Goal: Task Accomplishment & Management: Use online tool/utility

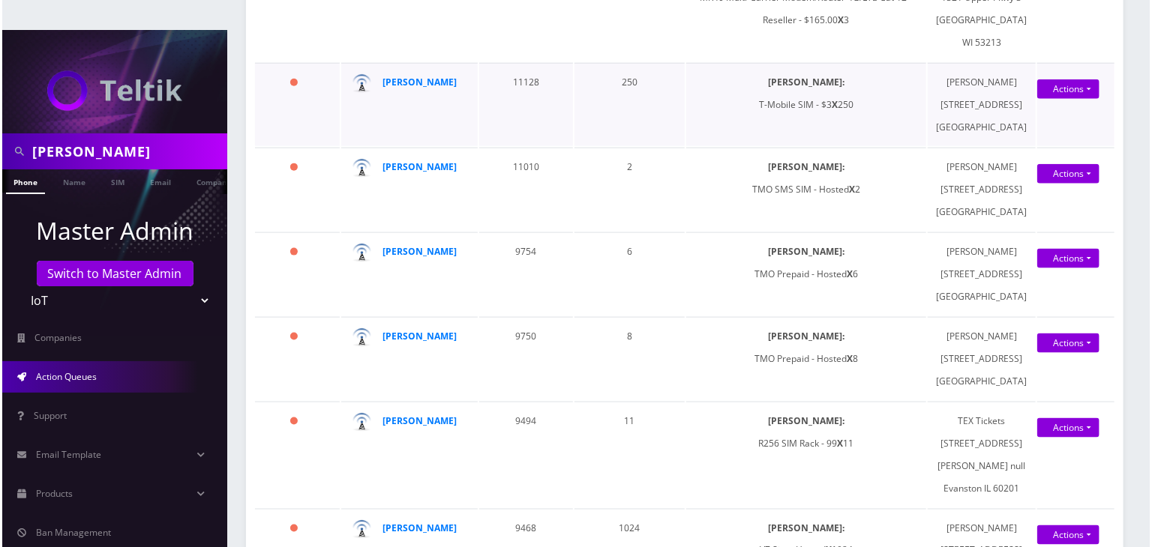
scroll to position [975, 0]
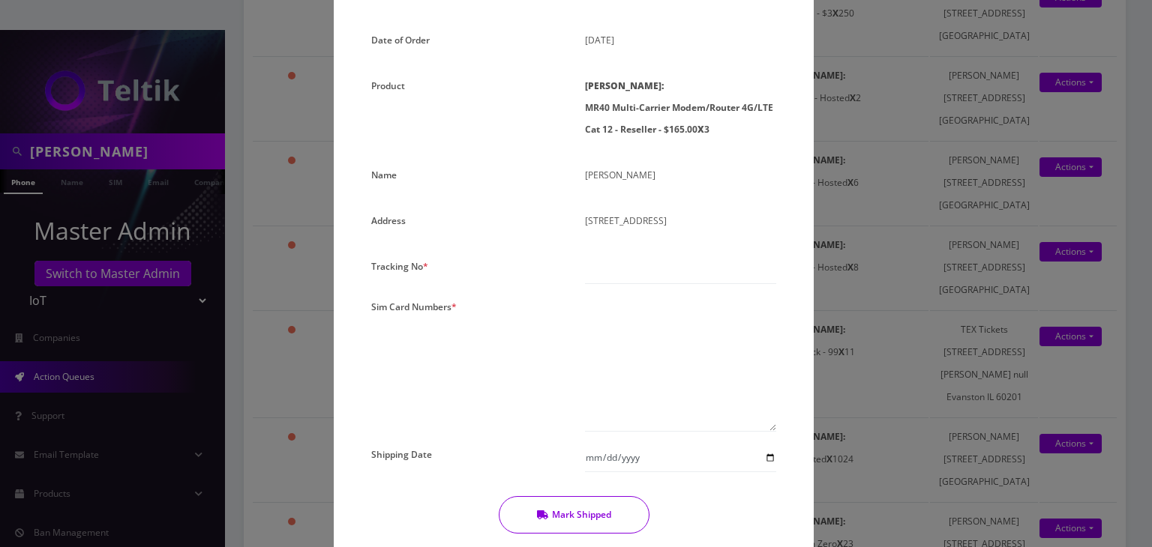
scroll to position [150, 0]
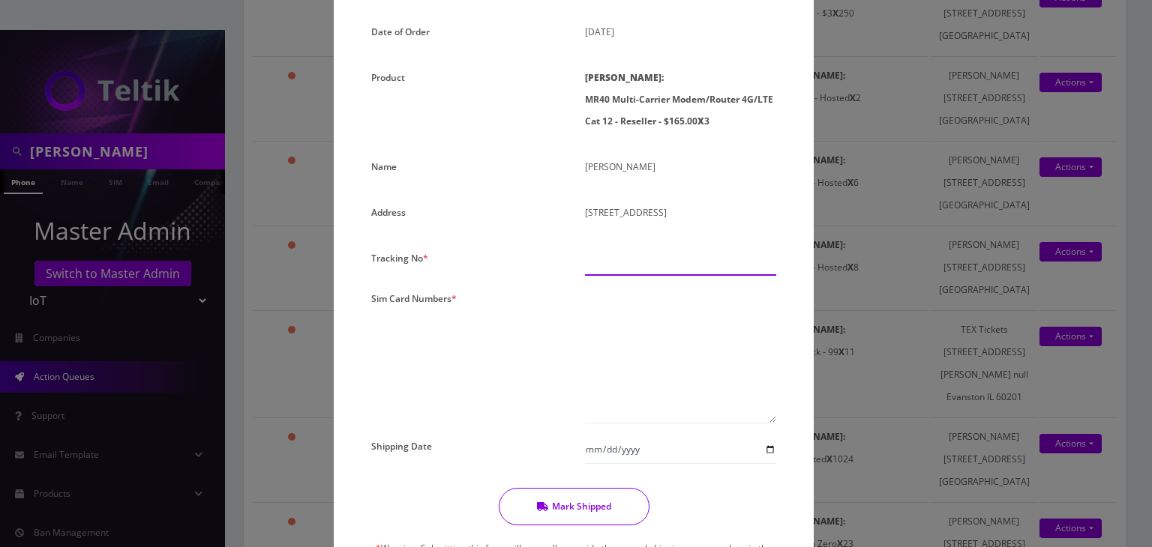
click at [624, 265] on input "text" at bounding box center [680, 261] width 191 height 28
paste input "392527118335"
type input "392527118335"
click at [622, 293] on textarea at bounding box center [680, 356] width 191 height 136
click at [606, 299] on textarea at bounding box center [680, 356] width 191 height 136
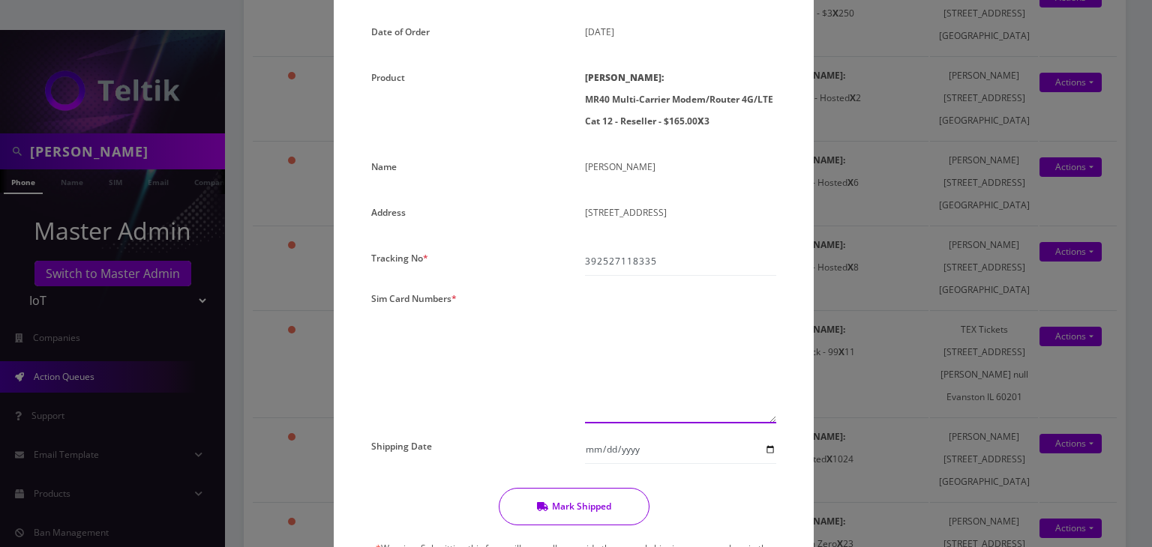
paste textarea "0000000000000000"
type textarea "0000000000000000 0000000000000000 0000000000000000"
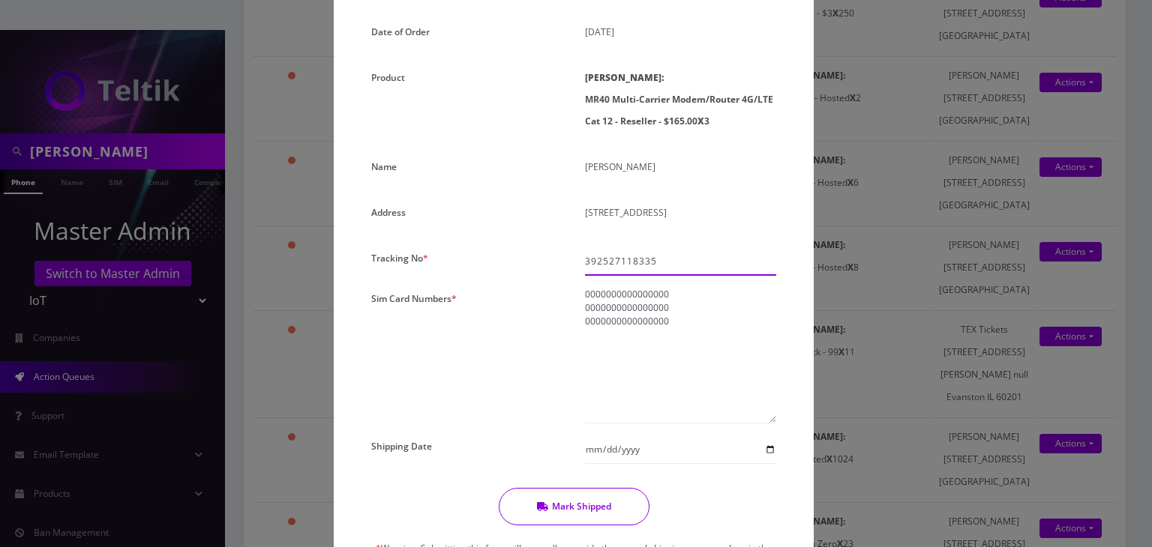
click at [673, 262] on input "392527118335" at bounding box center [680, 261] width 191 height 28
type input "3"
paste input "392527118335 392527029476 392526933308"
type input "392527118335 392527029476 392526933308"
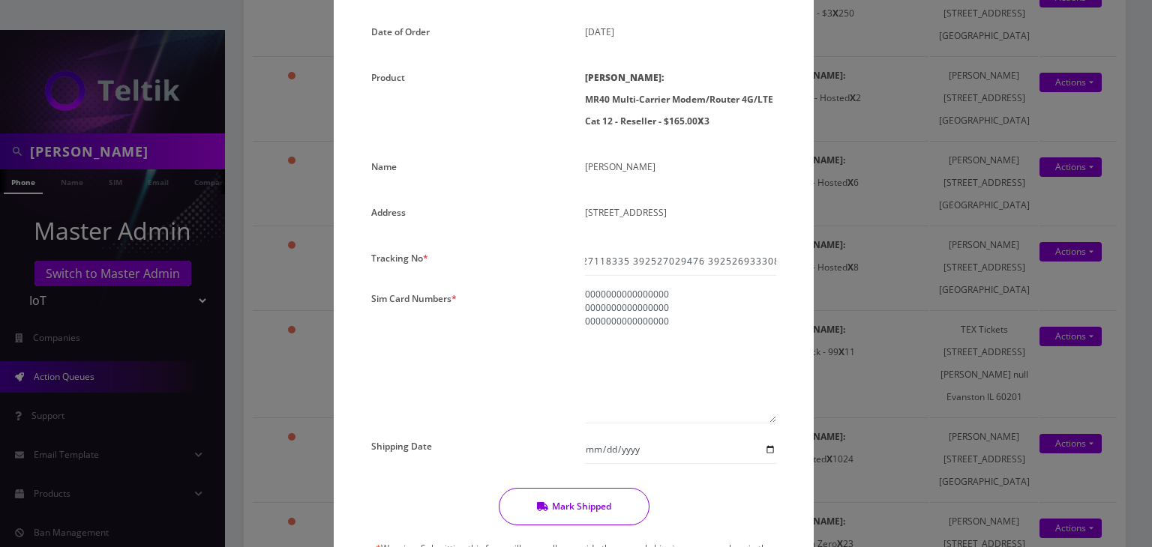
click at [699, 283] on div "Order No. 11188 Date of Order August 25, 2025 Product SIMs: MR40 Multi-Carrier …" at bounding box center [573, 311] width 427 height 673
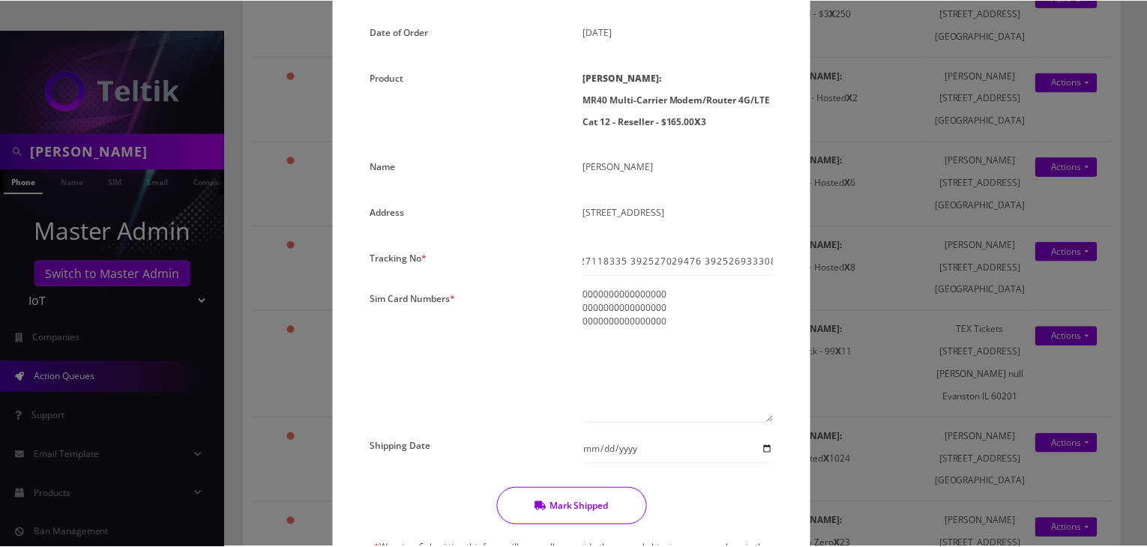
scroll to position [0, 0]
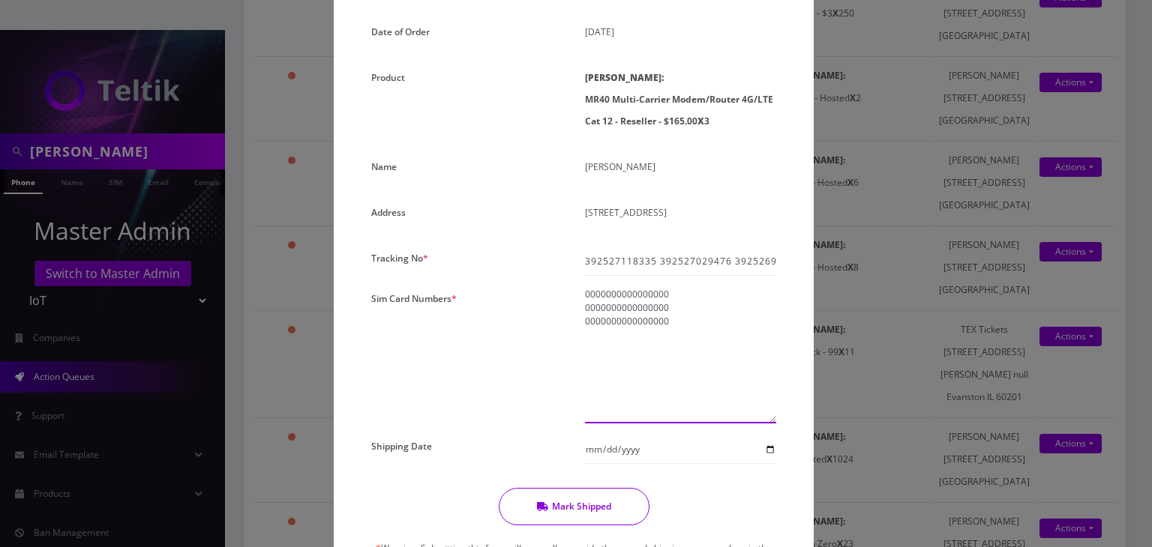
click at [689, 293] on textarea "0000000000000000 0000000000000000 0000000000000000" at bounding box center [680, 356] width 191 height 136
type textarea "00000000000000011485 00000000000000010748 00000000000000011122"
click at [766, 451] on input "Shipping Date" at bounding box center [680, 450] width 191 height 28
click at [768, 450] on input "2025-08-26" at bounding box center [680, 450] width 191 height 28
type input "2025-08-25"
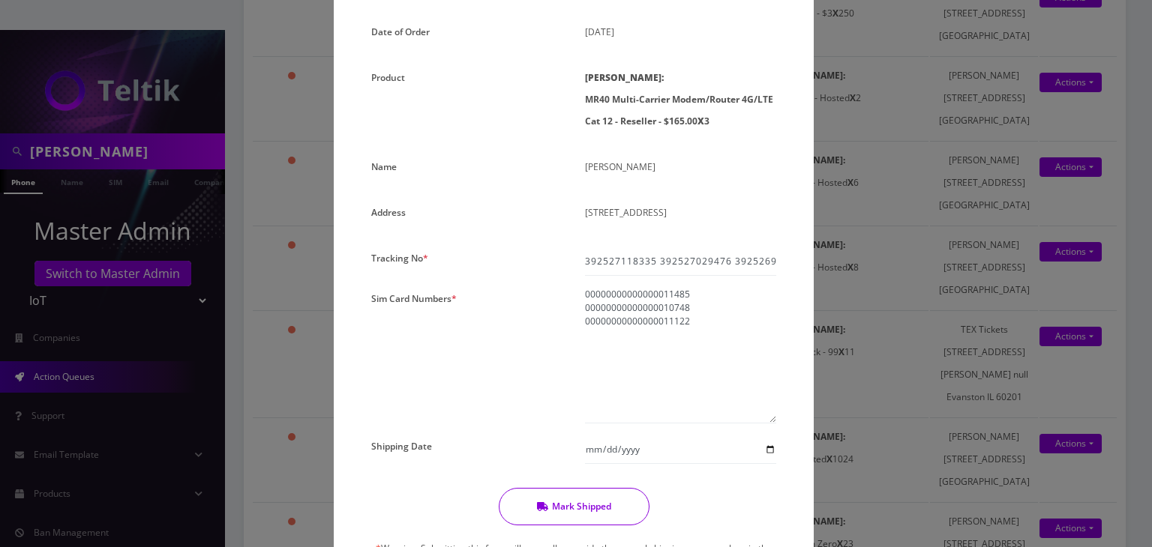
click at [596, 505] on button "Mark Shipped" at bounding box center [574, 506] width 151 height 37
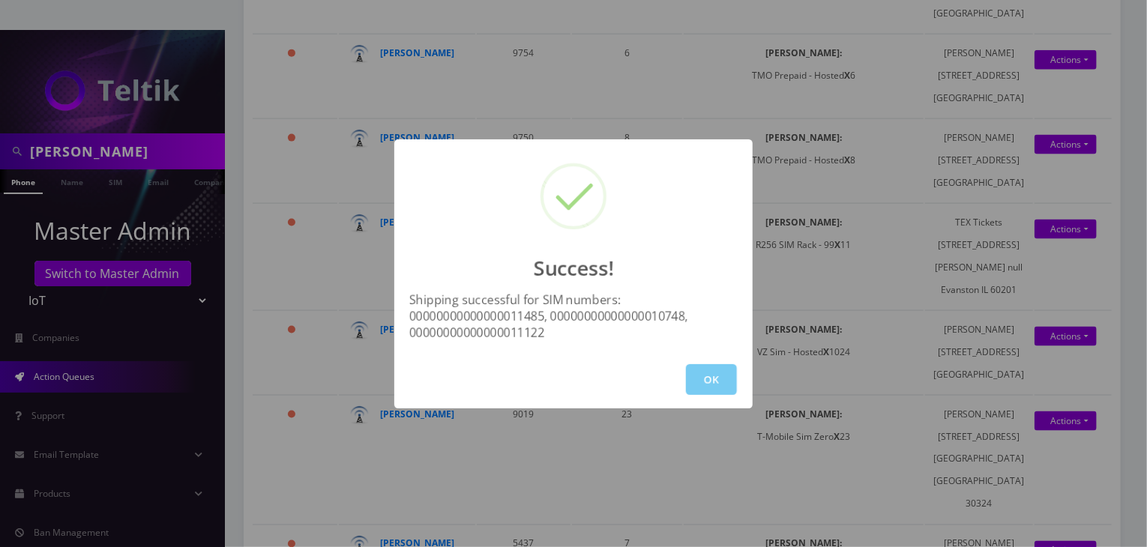
click at [720, 379] on button "OK" at bounding box center [711, 379] width 51 height 31
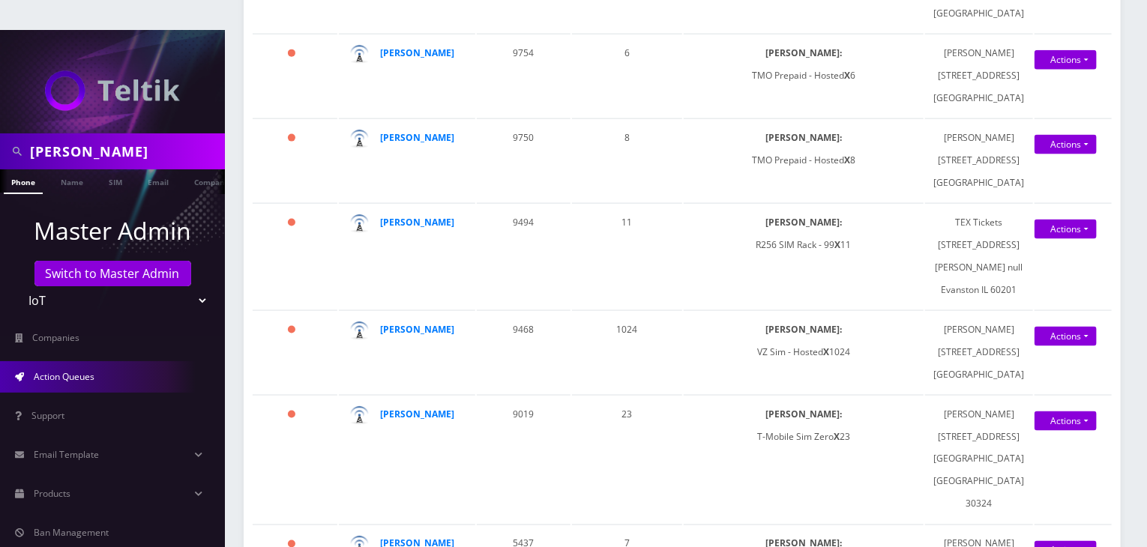
drag, startPoint x: 117, startPoint y: 120, endPoint x: 0, endPoint y: 118, distance: 117.0
click at [0, 133] on div "javier" at bounding box center [112, 151] width 225 height 36
type input "susan ryba"
click at [67, 169] on link "Name" at bounding box center [71, 181] width 37 height 25
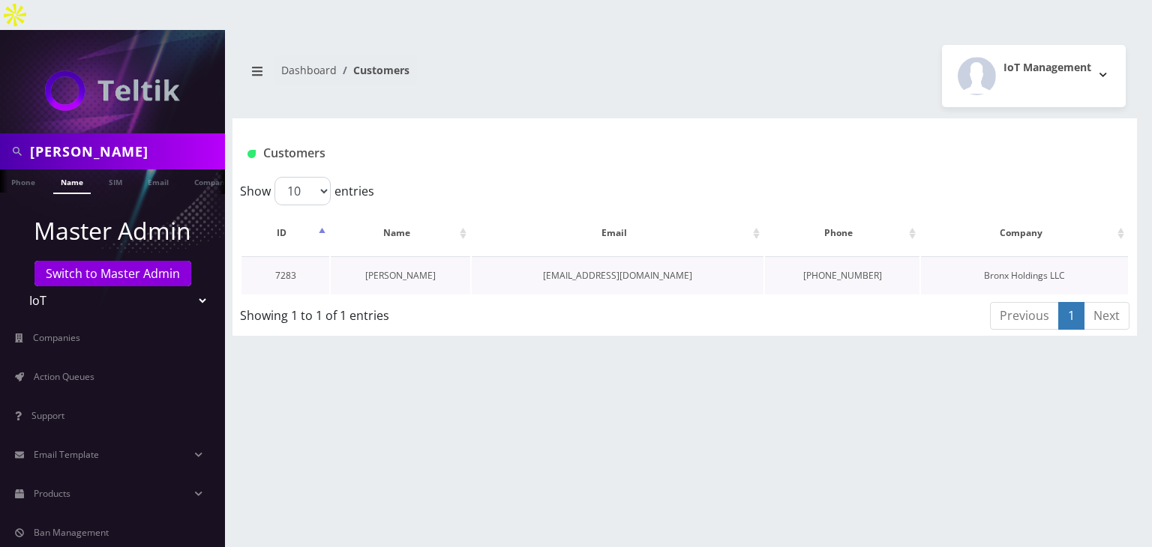
click at [400, 269] on link "[PERSON_NAME]" at bounding box center [400, 275] width 70 height 13
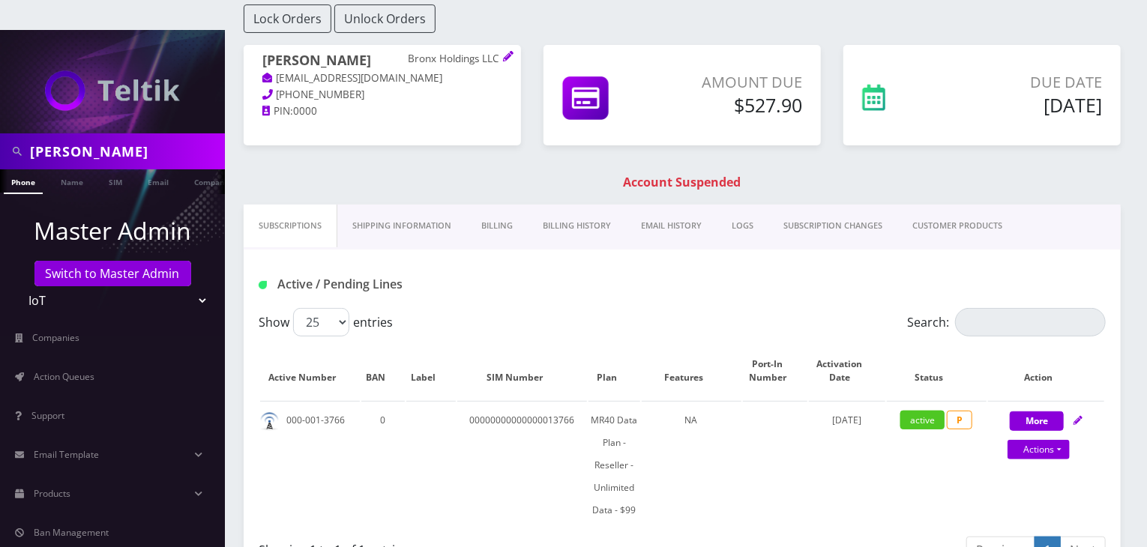
scroll to position [150, 0]
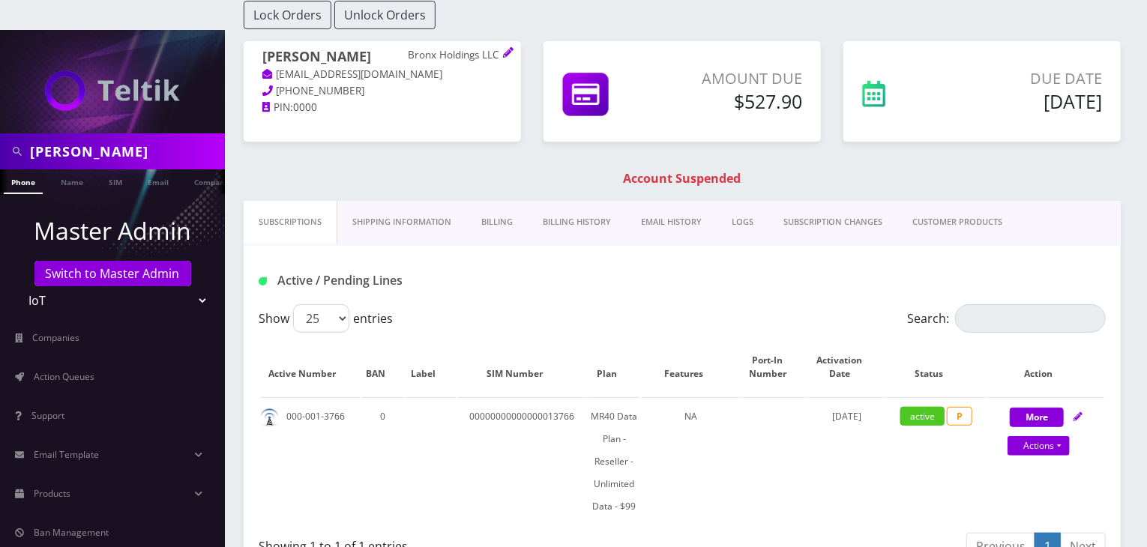
drag, startPoint x: 139, startPoint y: 127, endPoint x: 0, endPoint y: 126, distance: 139.5
click at [0, 133] on div "susan ryba" at bounding box center [112, 151] width 225 height 36
paste input "0000000000000000"
type input "00000000000000012705"
click at [111, 169] on link "SIM" at bounding box center [115, 181] width 28 height 25
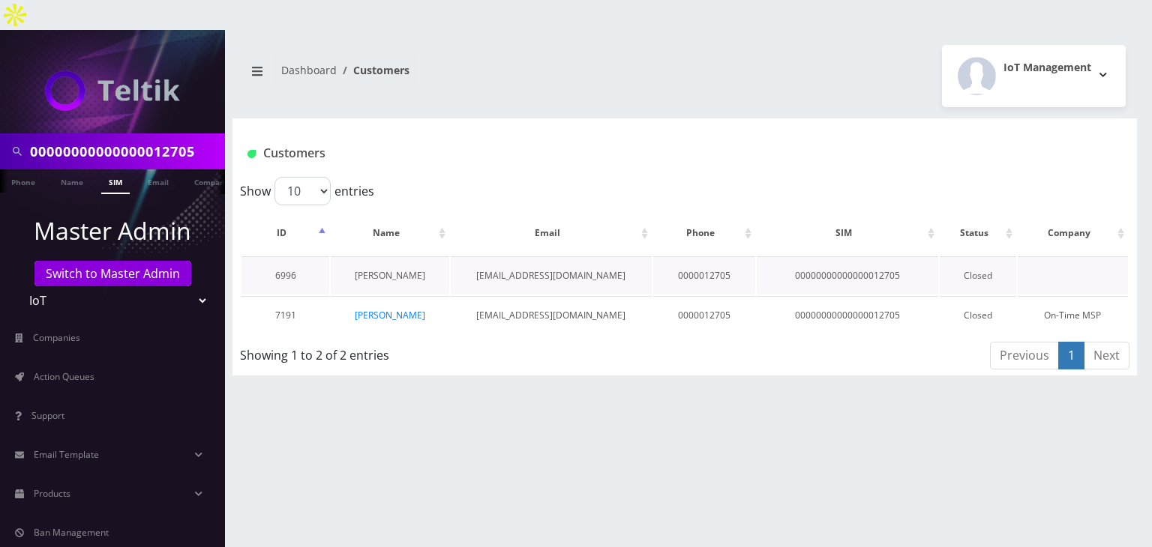
click at [394, 269] on link "[PERSON_NAME]" at bounding box center [390, 275] width 70 height 13
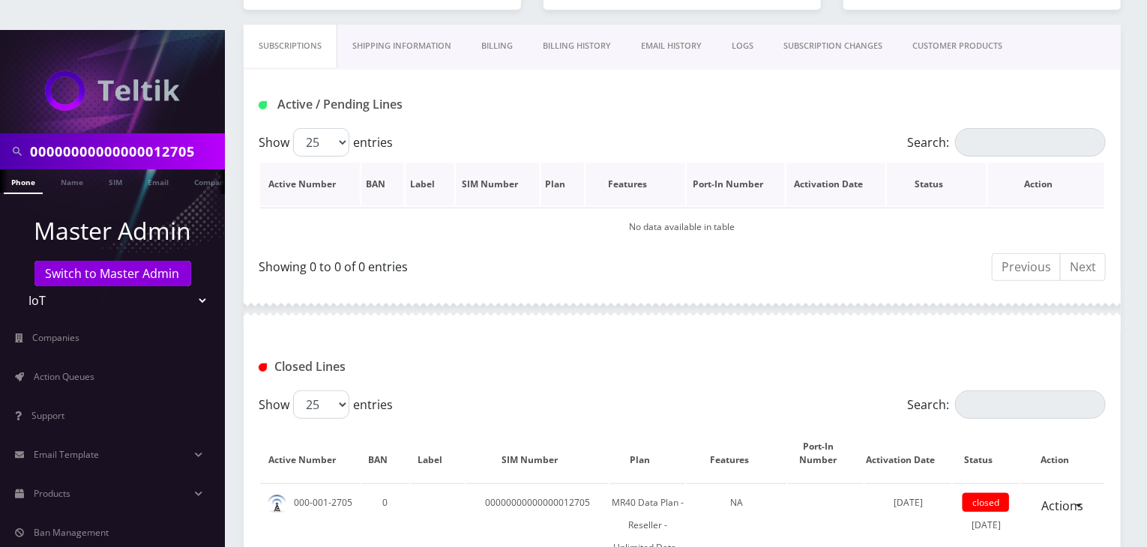
scroll to position [120, 0]
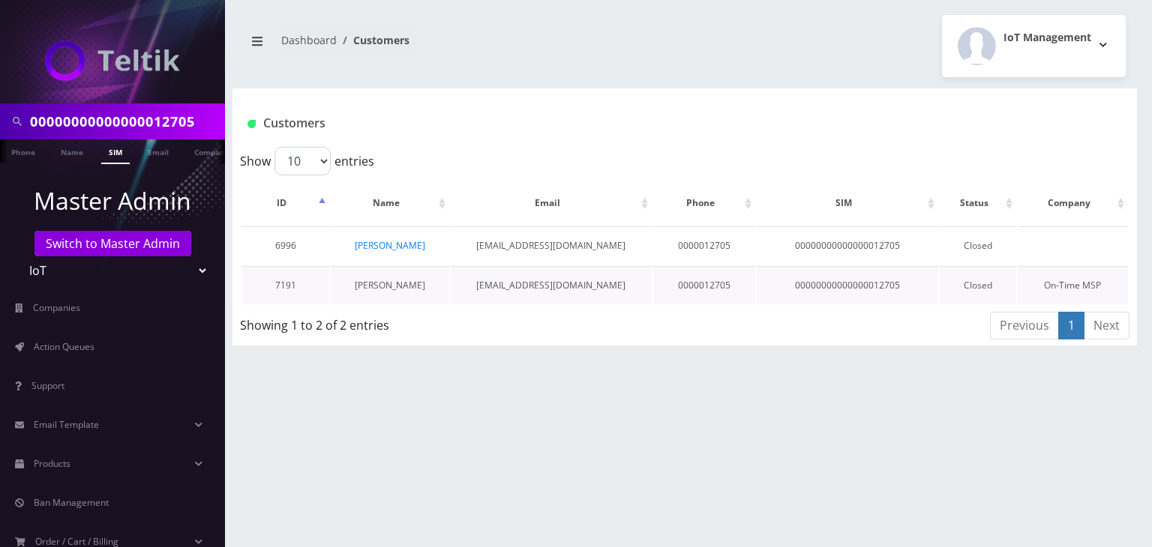
click at [405, 283] on link "[PERSON_NAME]" at bounding box center [390, 285] width 70 height 13
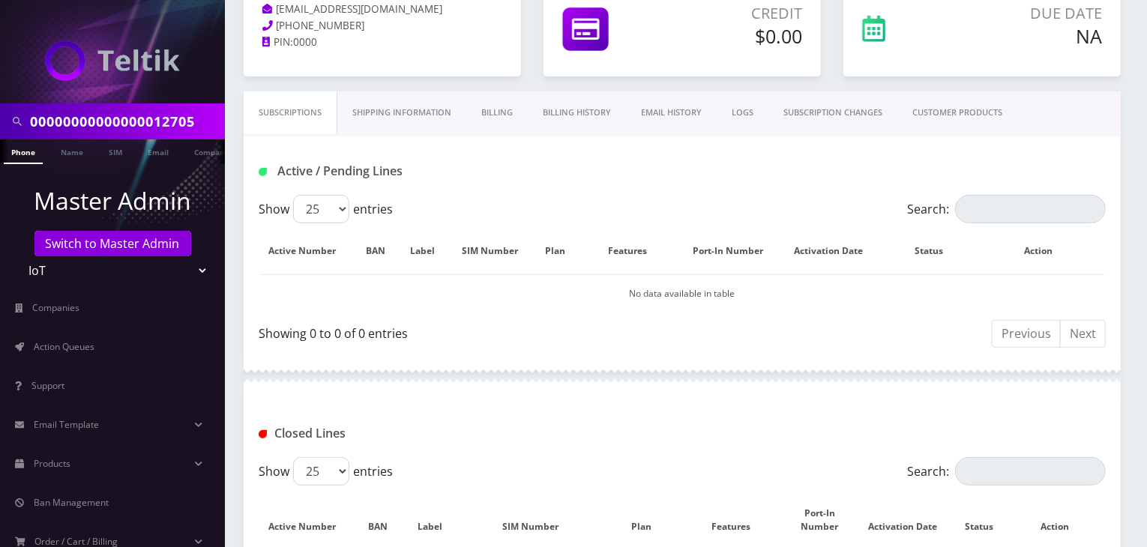
scroll to position [300, 0]
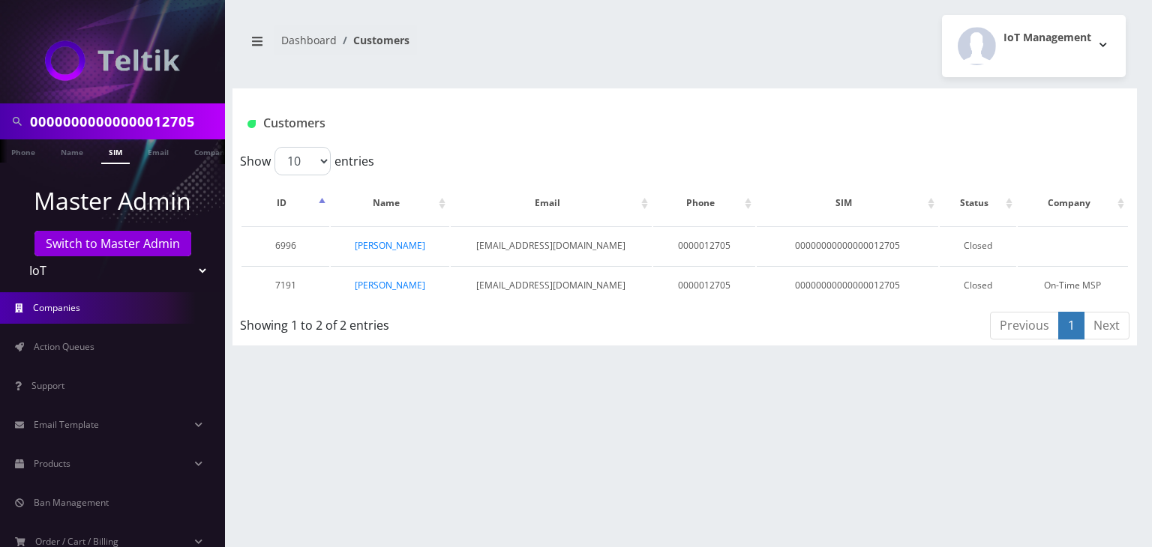
scroll to position [0, 7]
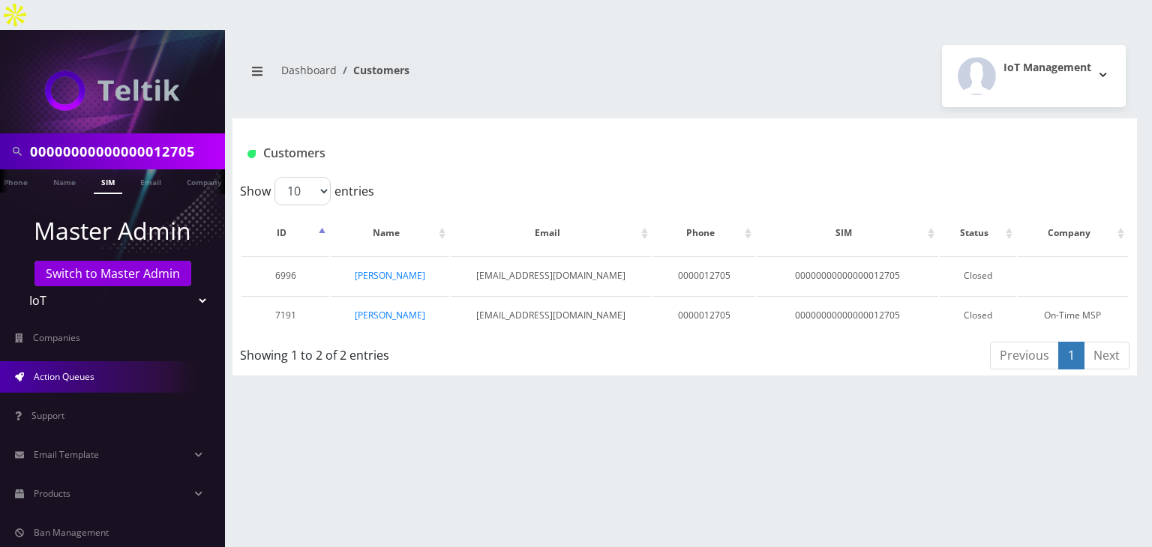
click at [85, 361] on link "Action Queues" at bounding box center [112, 376] width 225 height 31
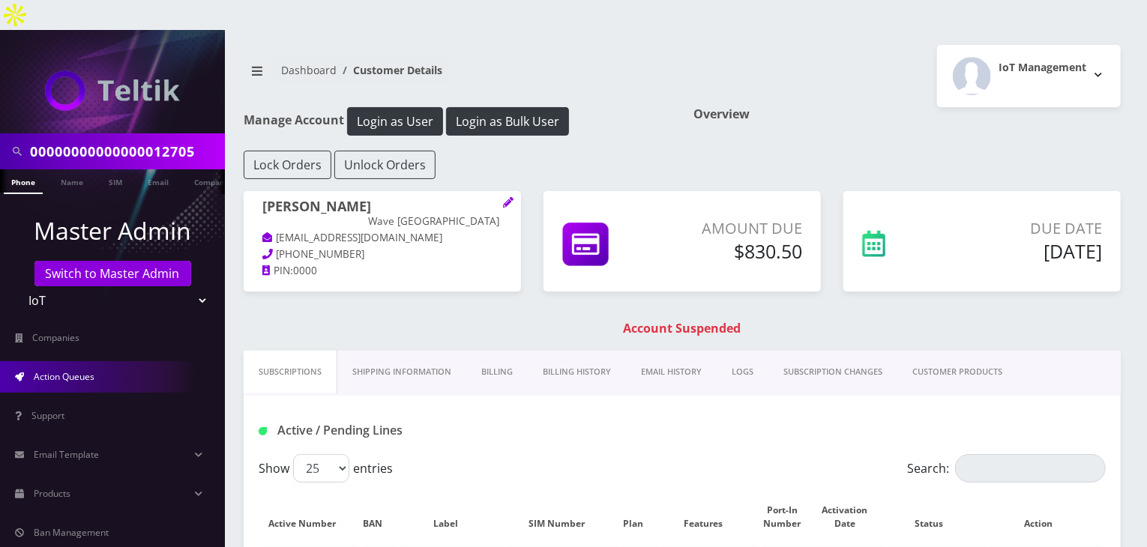
click at [126, 361] on link "Action Queues" at bounding box center [112, 376] width 225 height 31
